Goal: Task Accomplishment & Management: Manage account settings

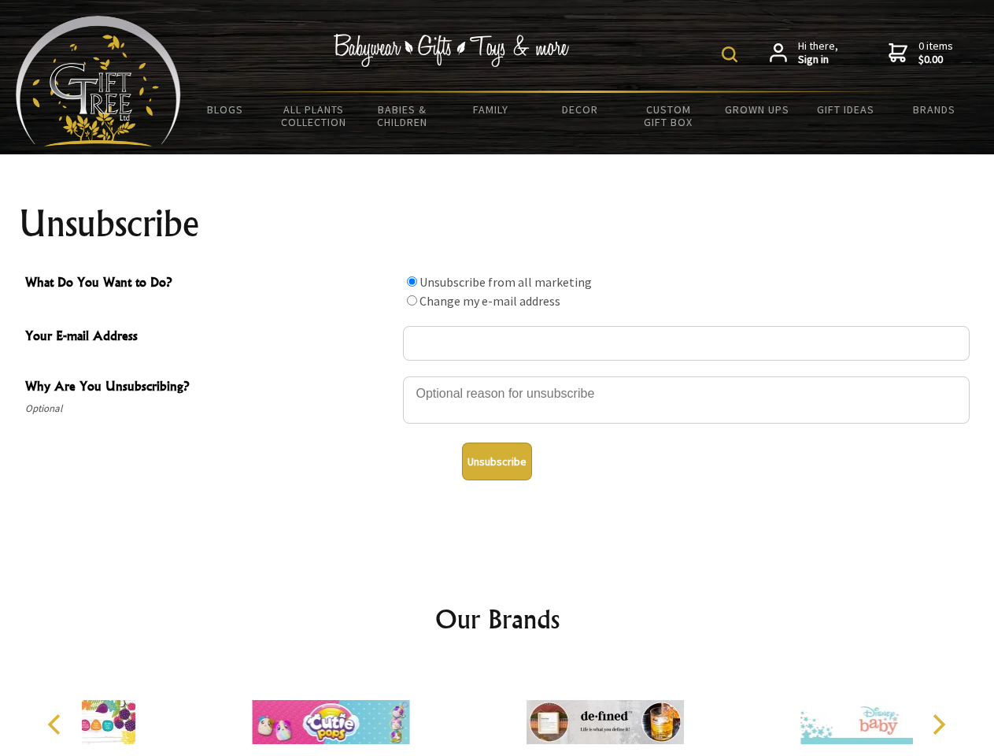
click at [732, 54] on img at bounding box center [730, 54] width 16 height 16
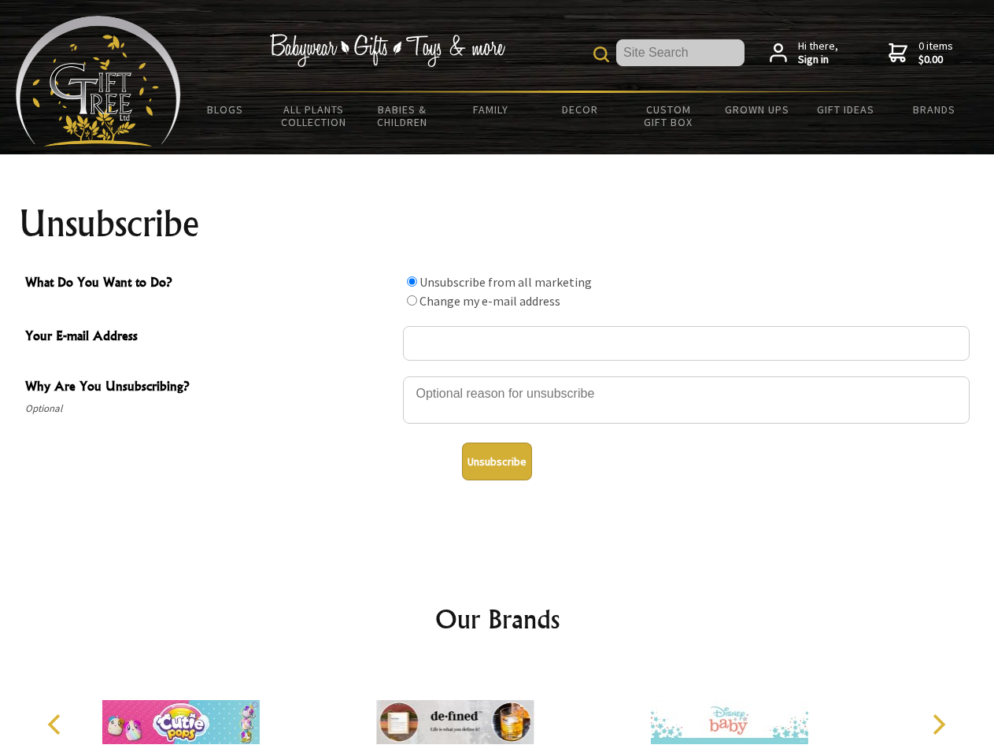
click at [498, 376] on div at bounding box center [686, 402] width 567 height 55
click at [412, 281] on input "What Do You Want to Do?" at bounding box center [412, 281] width 10 height 10
click at [412, 300] on input "What Do You Want to Do?" at bounding box center [412, 300] width 10 height 10
radio input "true"
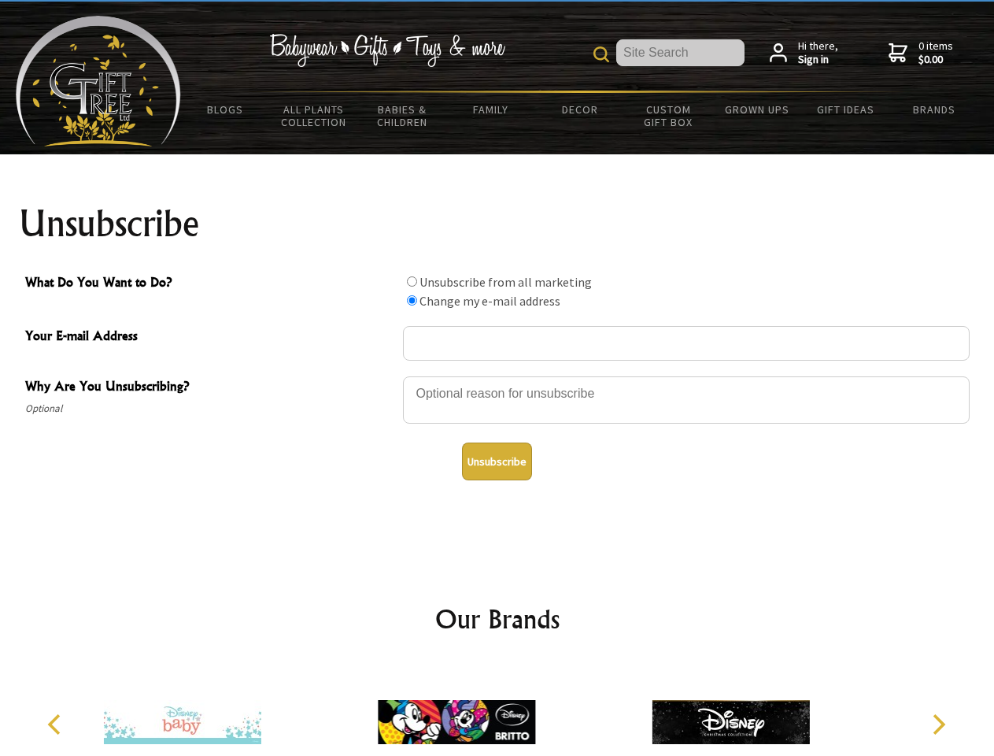
click at [497, 461] on button "Unsubscribe" at bounding box center [497, 461] width 70 height 38
click at [498, 709] on div at bounding box center [457, 724] width 274 height 123
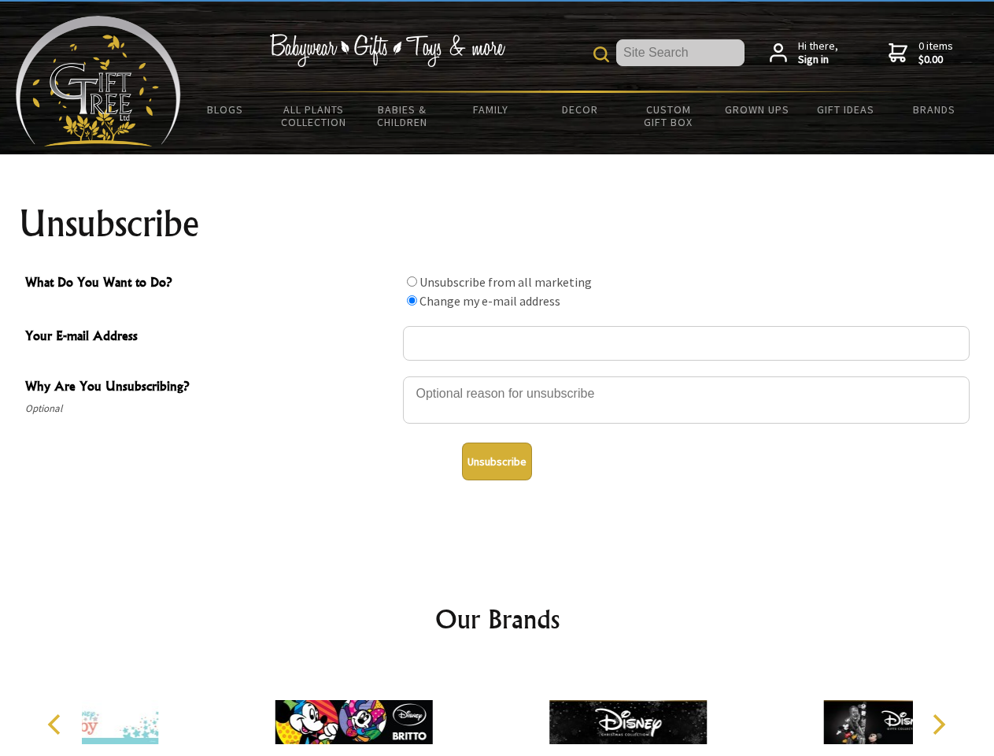
click at [57, 724] on icon "Previous" at bounding box center [56, 724] width 20 height 20
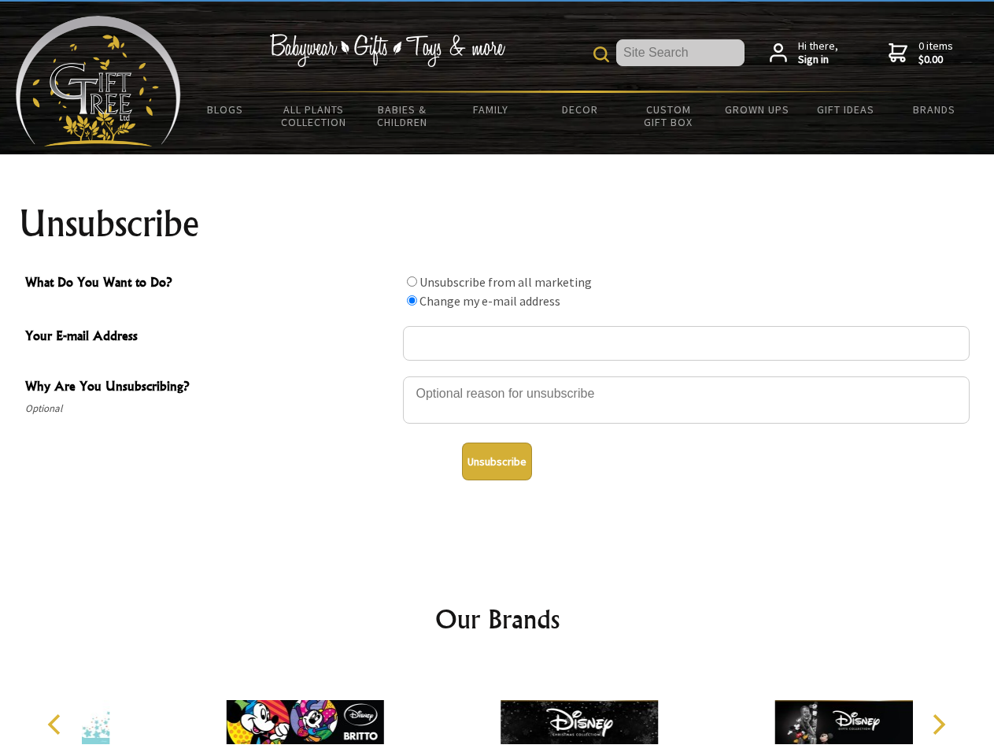
click at [938, 724] on icon "Next" at bounding box center [937, 724] width 20 height 20
